Goal: Task Accomplishment & Management: Manage account settings

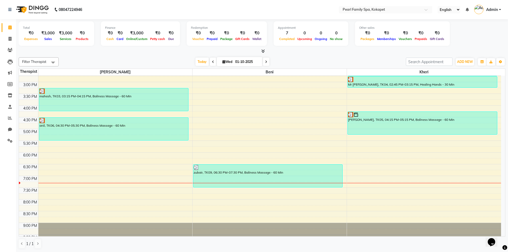
scroll to position [213, 0]
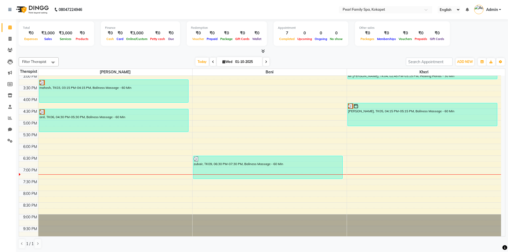
click at [86, 174] on div at bounding box center [115, 174] width 154 height 0
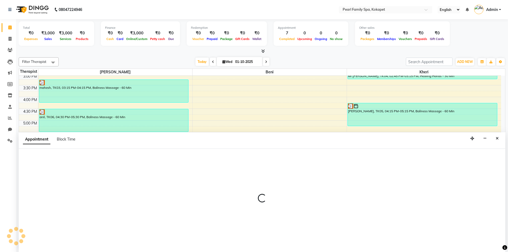
scroll to position [0, 0]
select select "86778"
select select "1155"
select select "tentative"
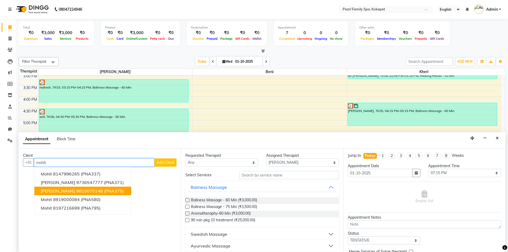
click at [55, 192] on span "[PERSON_NAME]" at bounding box center [58, 190] width 34 height 5
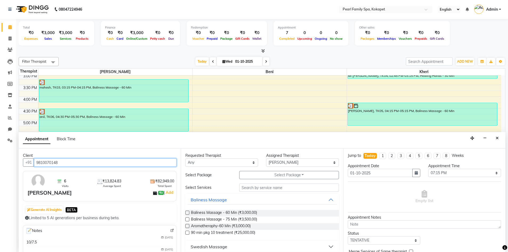
type input "9810070148"
click at [188, 212] on label at bounding box center [187, 212] width 4 height 4
click at [188, 212] on input "checkbox" at bounding box center [186, 212] width 3 height 3
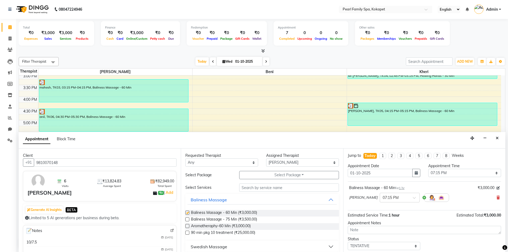
checkbox input "false"
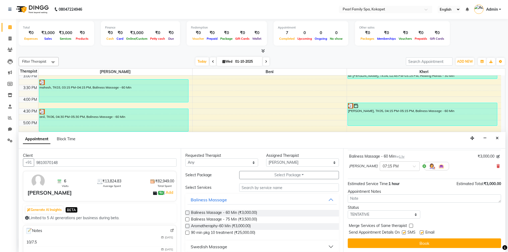
scroll to position [32, 0]
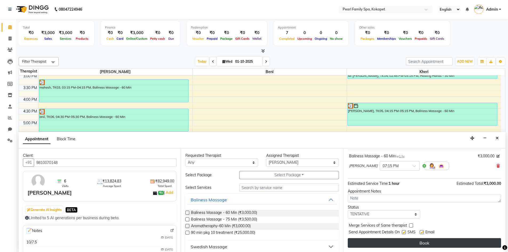
click at [402, 238] on button "Book" at bounding box center [423, 243] width 153 height 10
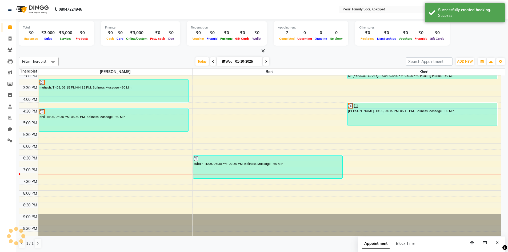
scroll to position [0, 0]
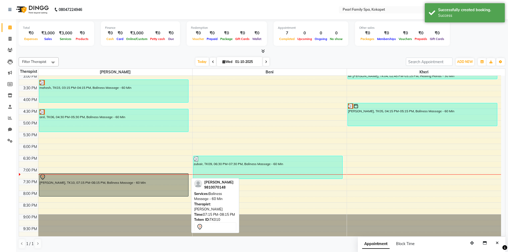
click at [100, 177] on div at bounding box center [113, 177] width 148 height 6
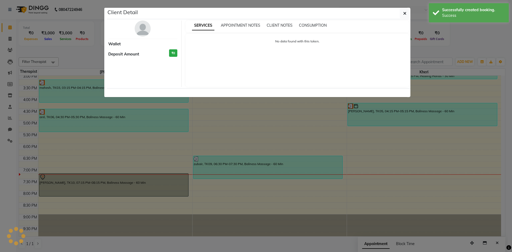
select select "7"
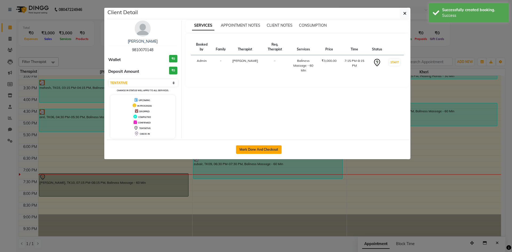
click at [246, 151] on button "Mark Done And Checkout" at bounding box center [259, 149] width 46 height 9
select select "service"
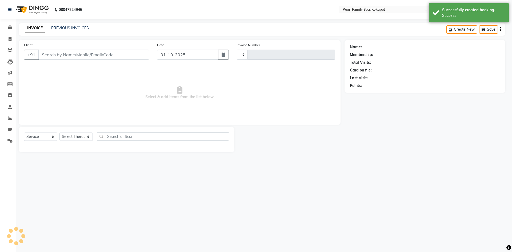
type input "0372"
select select "3"
select select "6217"
type input "9810070148"
select select "86778"
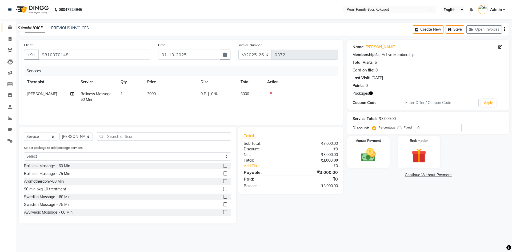
click at [11, 27] on icon at bounding box center [9, 27] width 3 height 4
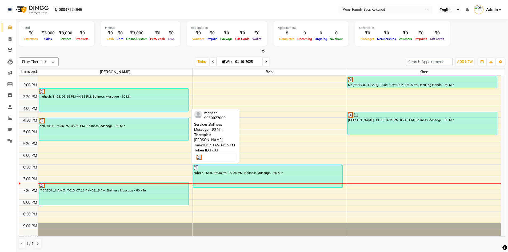
scroll to position [214, 0]
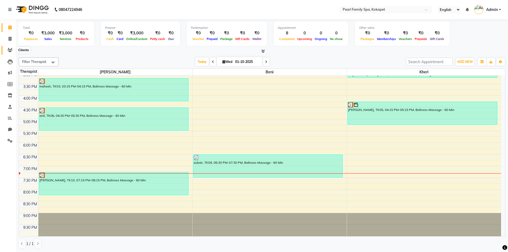
click at [8, 51] on icon at bounding box center [9, 50] width 5 height 4
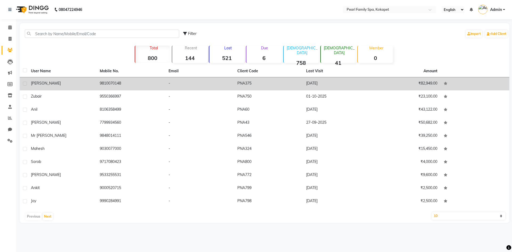
click at [71, 84] on div "[PERSON_NAME]" at bounding box center [62, 83] width 62 height 6
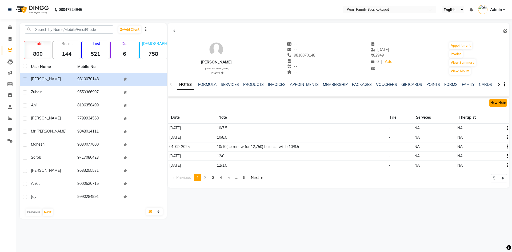
click at [495, 102] on button "New Note" at bounding box center [498, 102] width 18 height 7
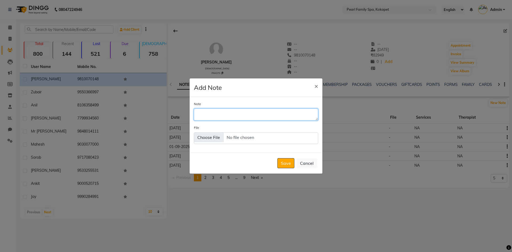
click at [305, 113] on textarea "Note" at bounding box center [256, 114] width 124 height 12
type textarea "10/6.5"
click at [285, 161] on button "Save" at bounding box center [285, 163] width 17 height 10
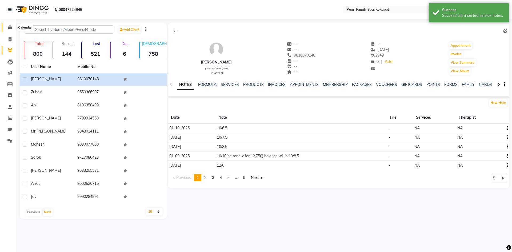
click at [14, 26] on span at bounding box center [9, 28] width 9 height 6
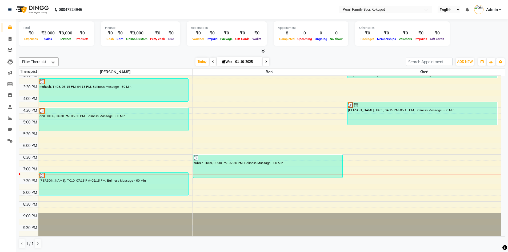
scroll to position [214, 0]
drag, startPoint x: 408, startPoint y: 237, endPoint x: 407, endPoint y: 240, distance: 3.4
drag, startPoint x: 407, startPoint y: 240, endPoint x: 400, endPoint y: 238, distance: 7.2
click at [400, 238] on div "1 / 1" at bounding box center [262, 243] width 486 height 10
click at [52, 61] on span at bounding box center [53, 62] width 11 height 10
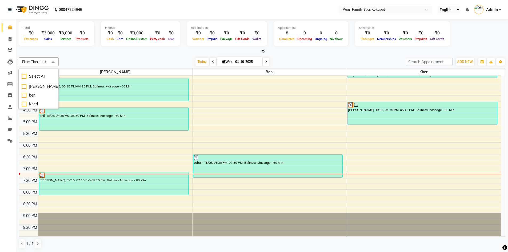
click at [52, 61] on span at bounding box center [53, 62] width 11 height 10
